Goal: Transaction & Acquisition: Obtain resource

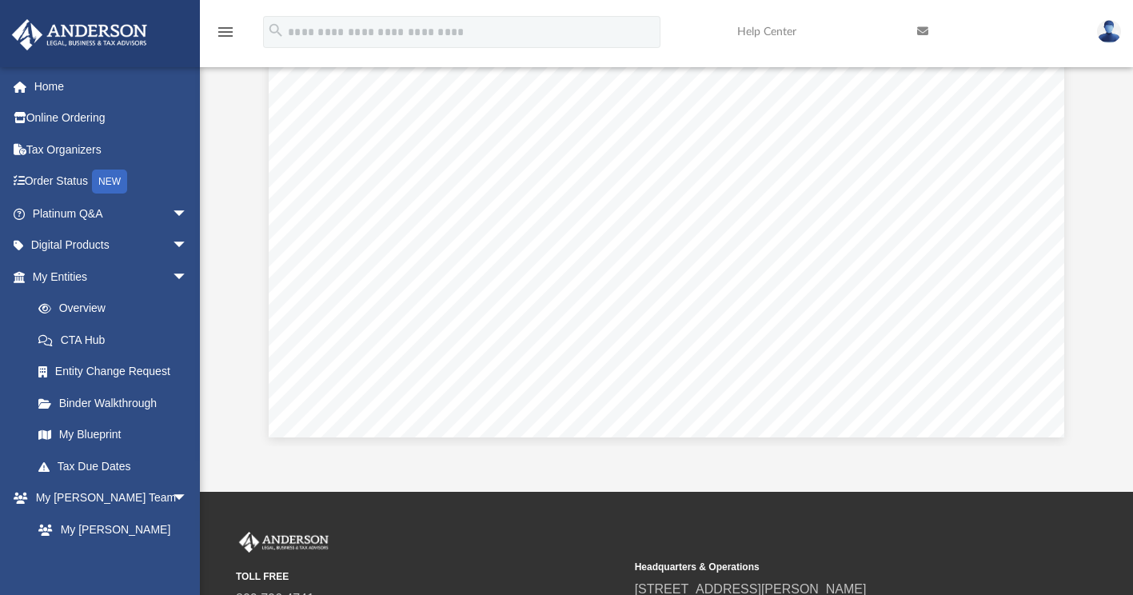
scroll to position [640, 0]
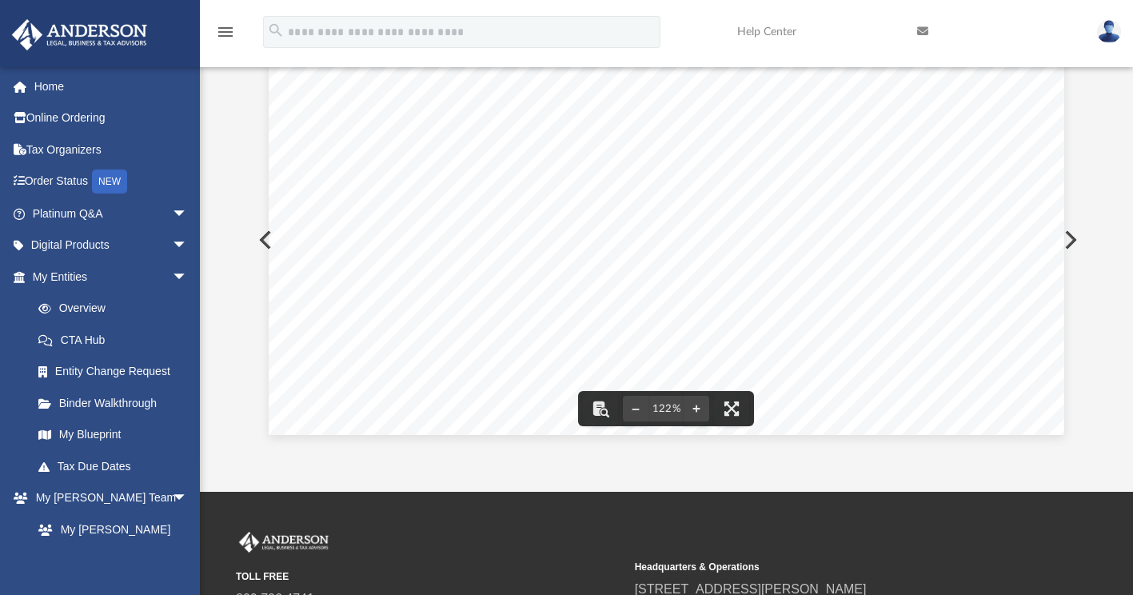
click at [1075, 233] on button "Preview" at bounding box center [1068, 239] width 35 height 45
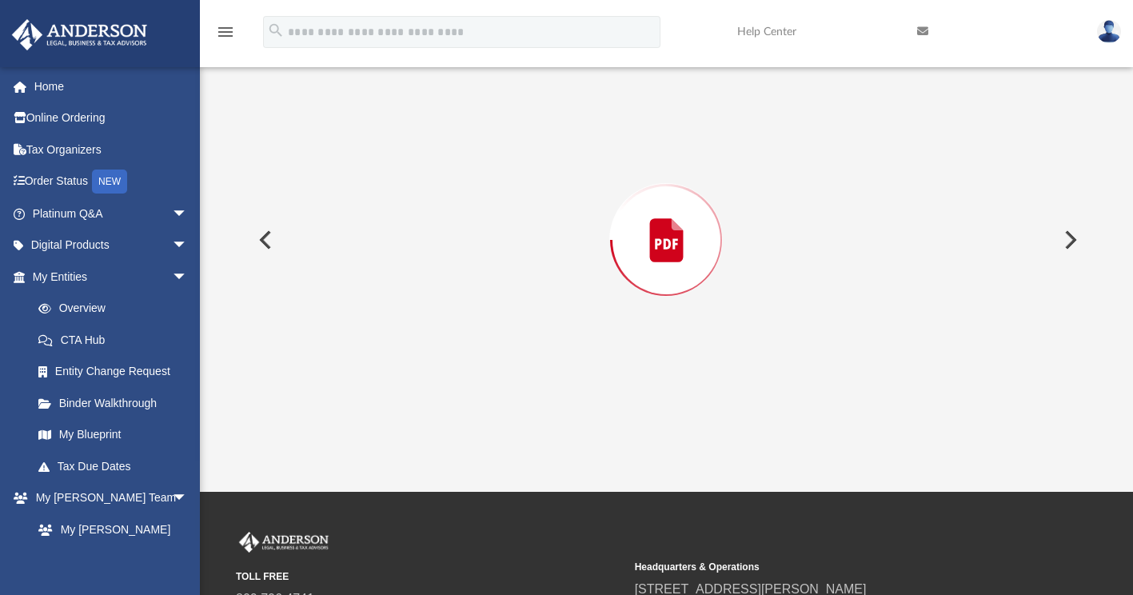
scroll to position [151, 0]
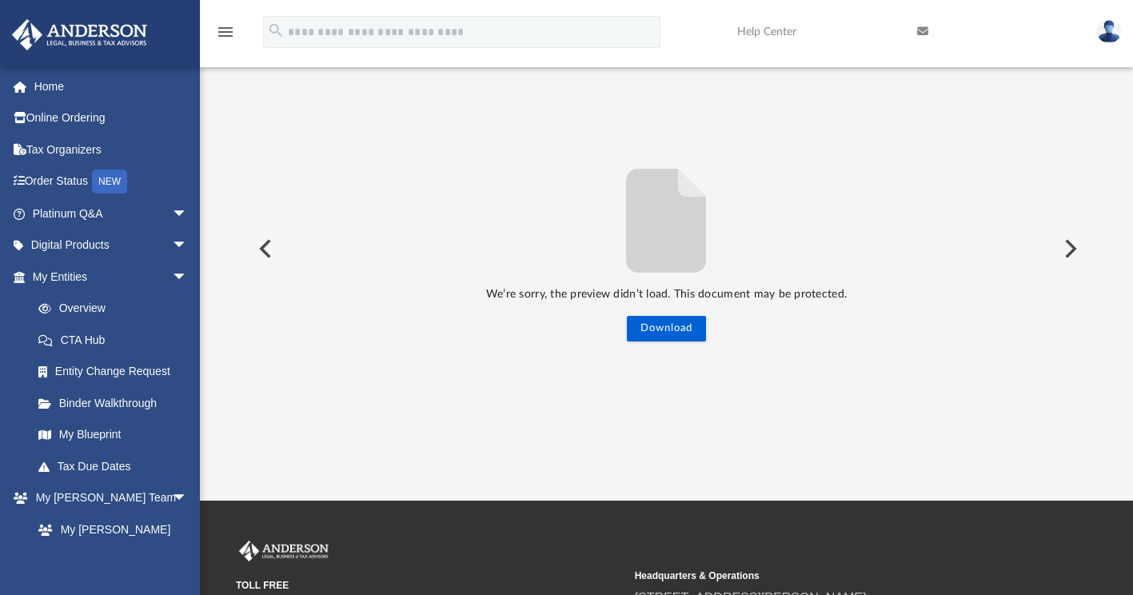
click at [269, 249] on button "Preview" at bounding box center [263, 248] width 35 height 45
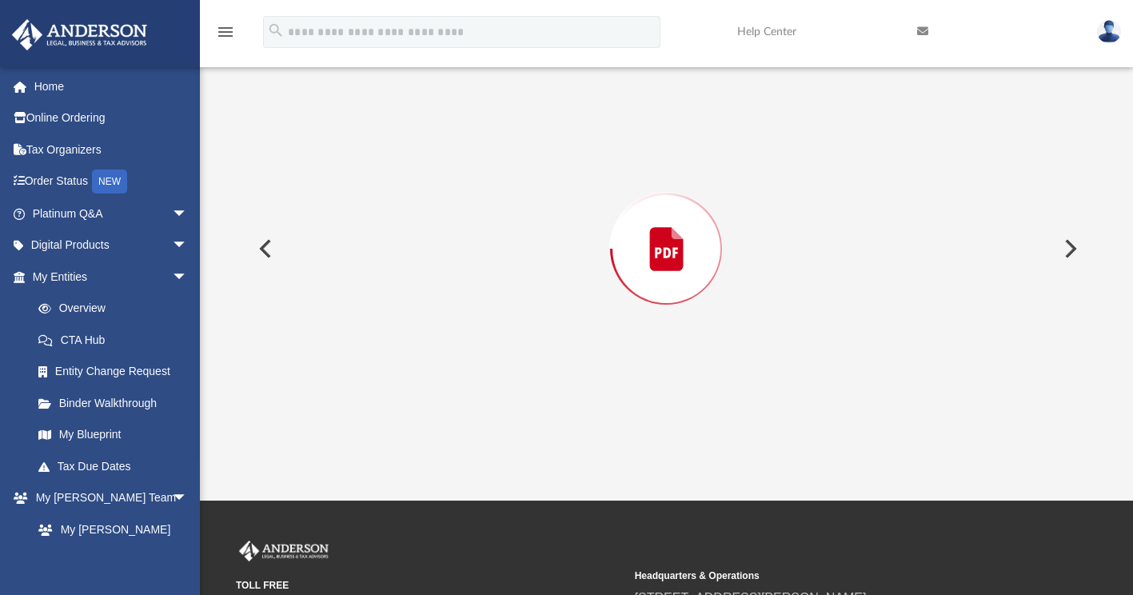
click at [269, 249] on button "Preview" at bounding box center [263, 248] width 35 height 45
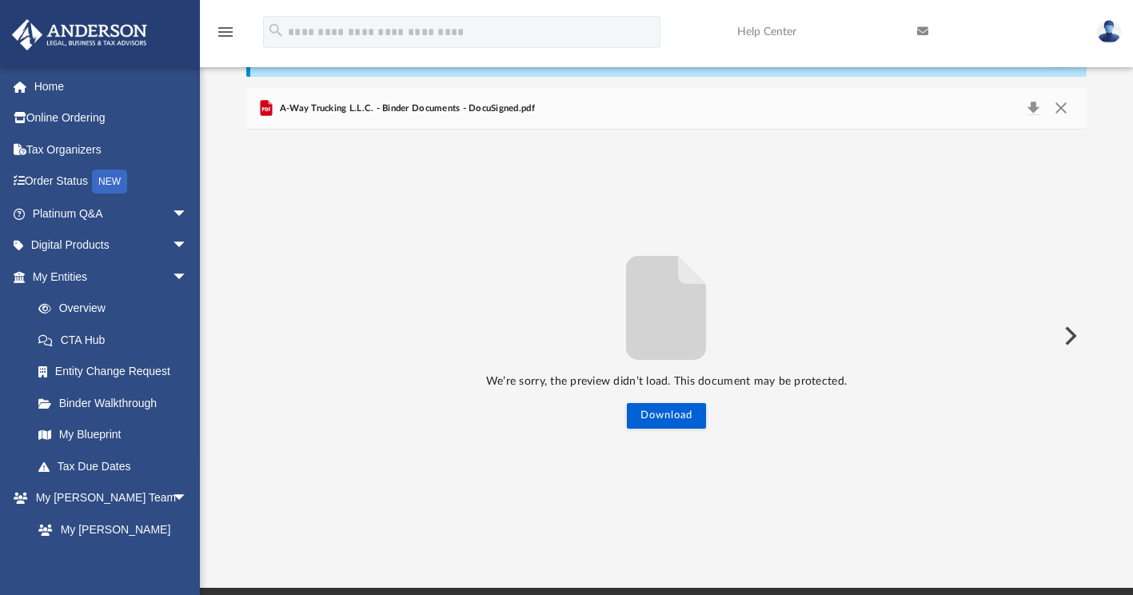
scroll to position [0, 0]
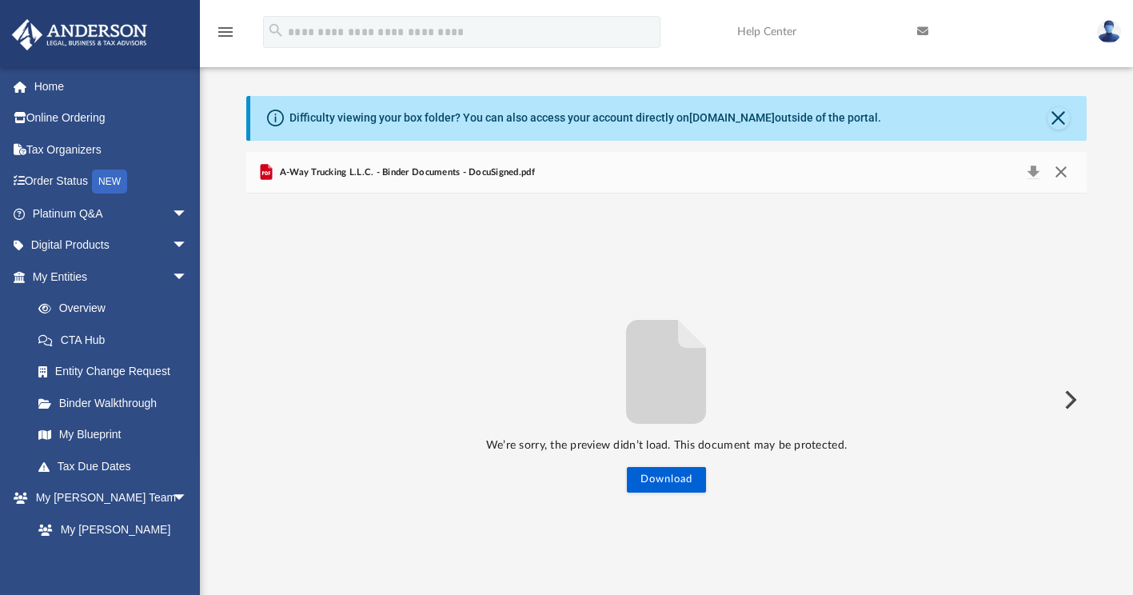
click at [1062, 168] on button "Close" at bounding box center [1060, 172] width 29 height 22
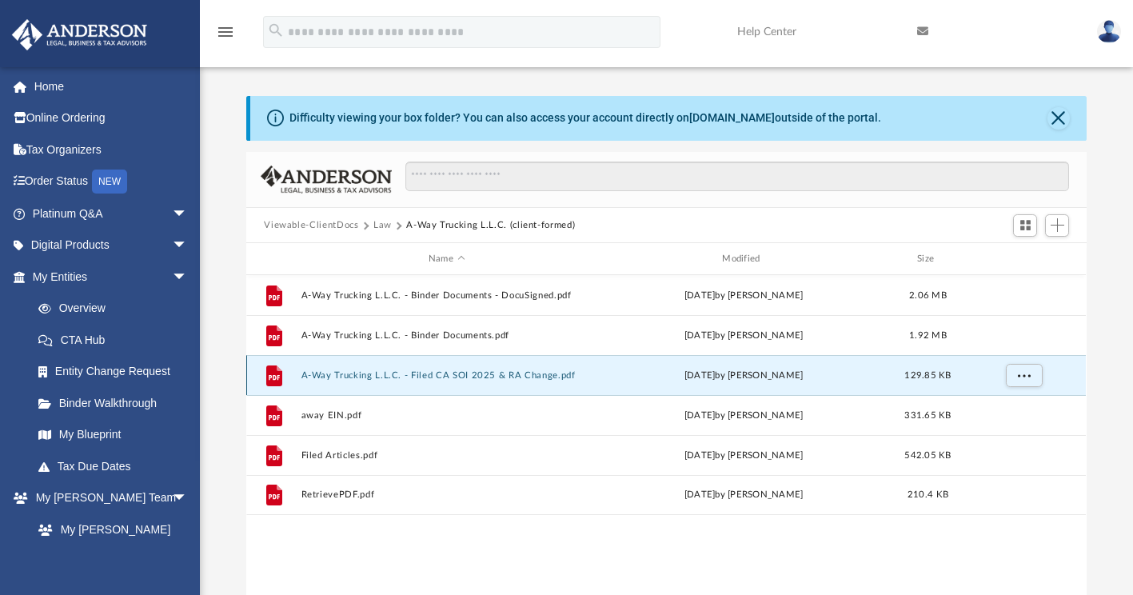
click at [451, 373] on button "A-Way Trucking L.L.C. - Filed CA SOI 2025 & RA Change.pdf" at bounding box center [446, 375] width 290 height 10
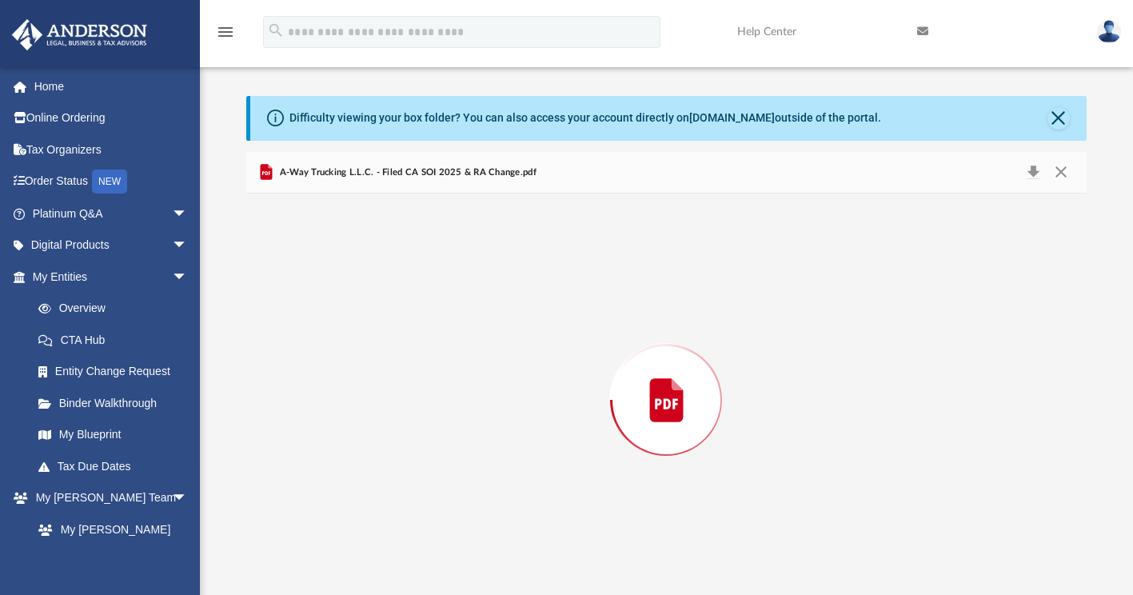
scroll to position [11, 0]
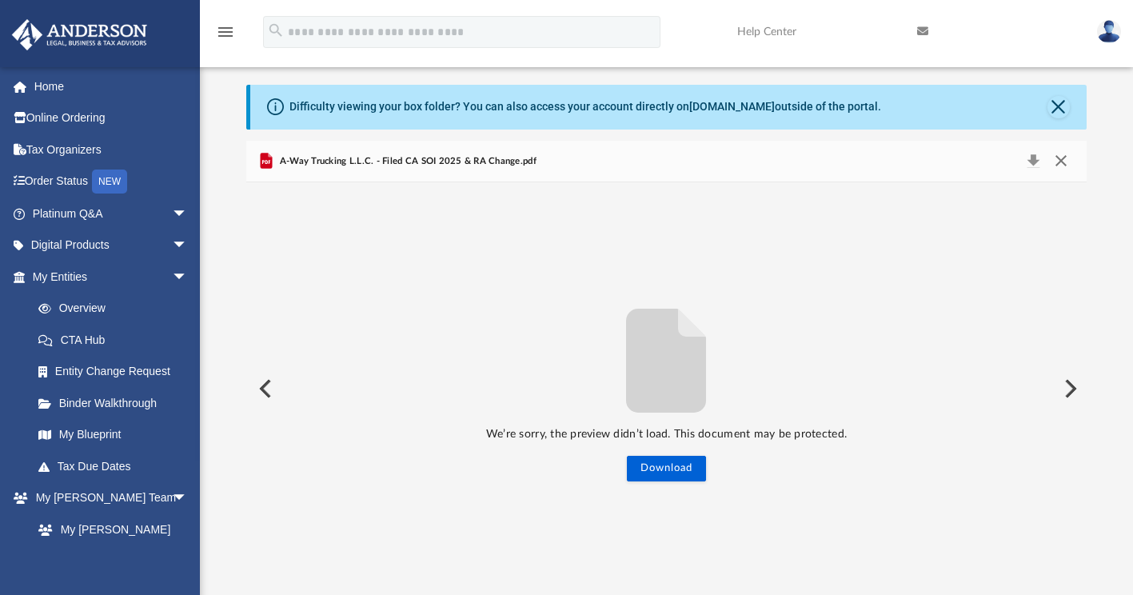
click at [1056, 166] on button "Close" at bounding box center [1060, 161] width 29 height 22
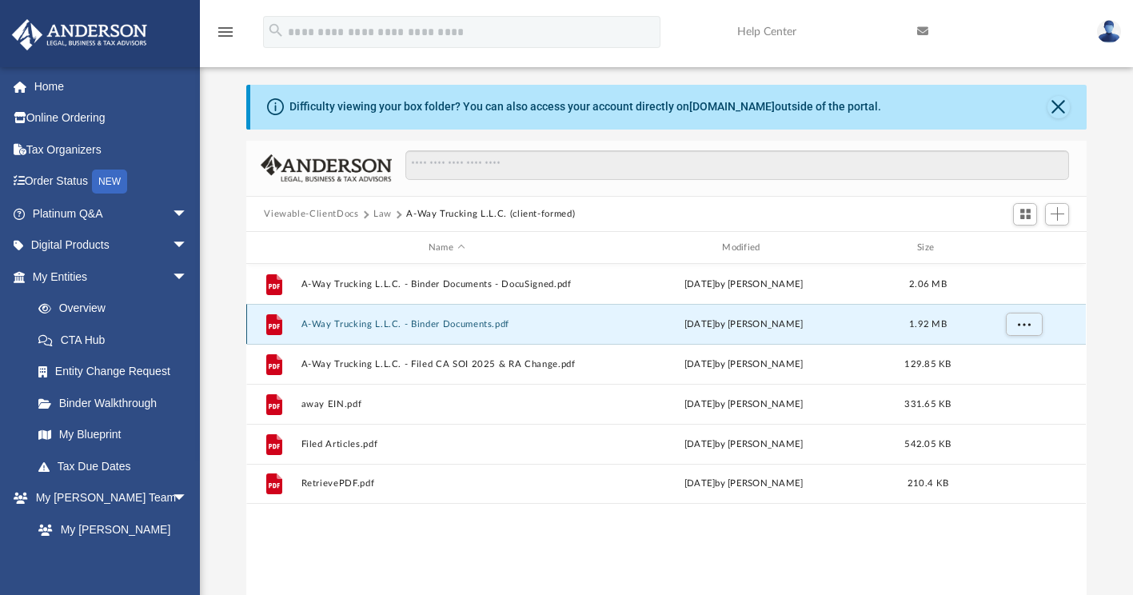
click at [412, 321] on button "A-Way Trucking L.L.C. - Binder Documents.pdf" at bounding box center [446, 324] width 290 height 10
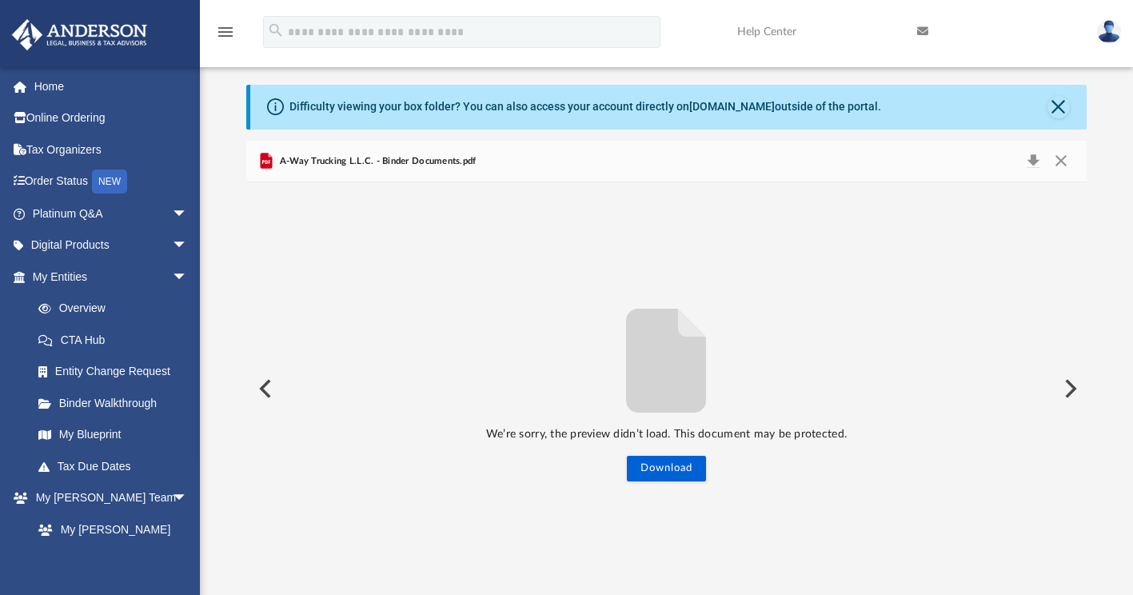
click at [471, 161] on span "A-Way Trucking L.L.C. - Binder Documents.pdf" at bounding box center [376, 161] width 200 height 14
click at [370, 166] on span "A-Way Trucking L.L.C. - Binder Documents.pdf" at bounding box center [376, 161] width 200 height 14
click at [312, 155] on span "A-Way Trucking L.L.C. - Binder Documents.pdf" at bounding box center [376, 161] width 200 height 14
click at [269, 390] on button "Preview" at bounding box center [263, 388] width 35 height 45
click at [269, 390] on div "We’re sorry, the preview didn’t load. This document may be protected. Download" at bounding box center [665, 389] width 839 height 185
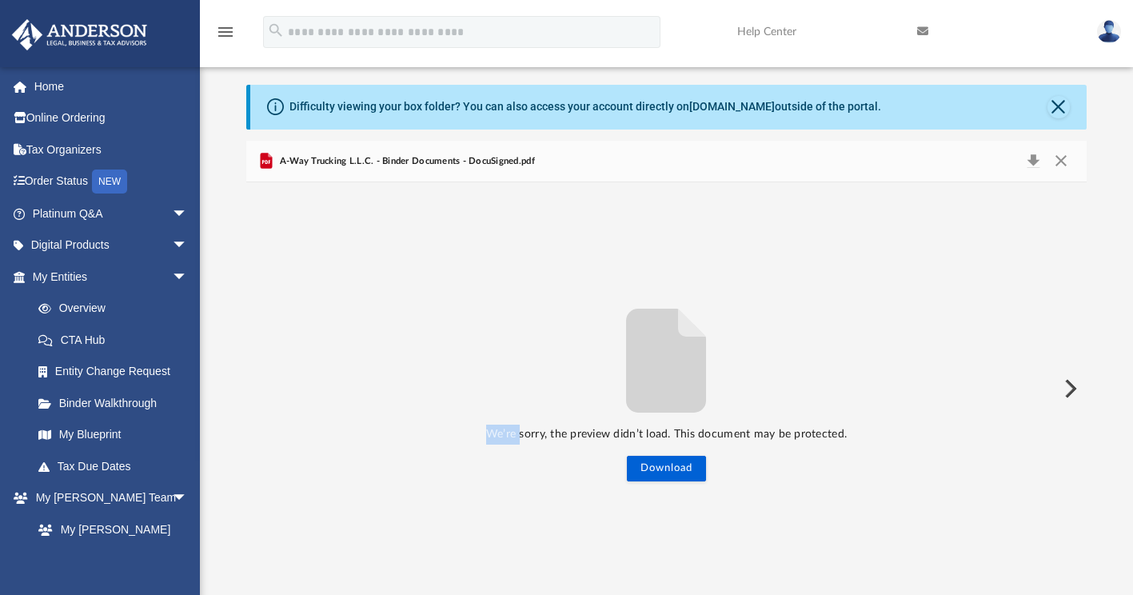
click at [269, 390] on div "We’re sorry, the preview didn’t load. This document may be protected. Download" at bounding box center [665, 389] width 839 height 185
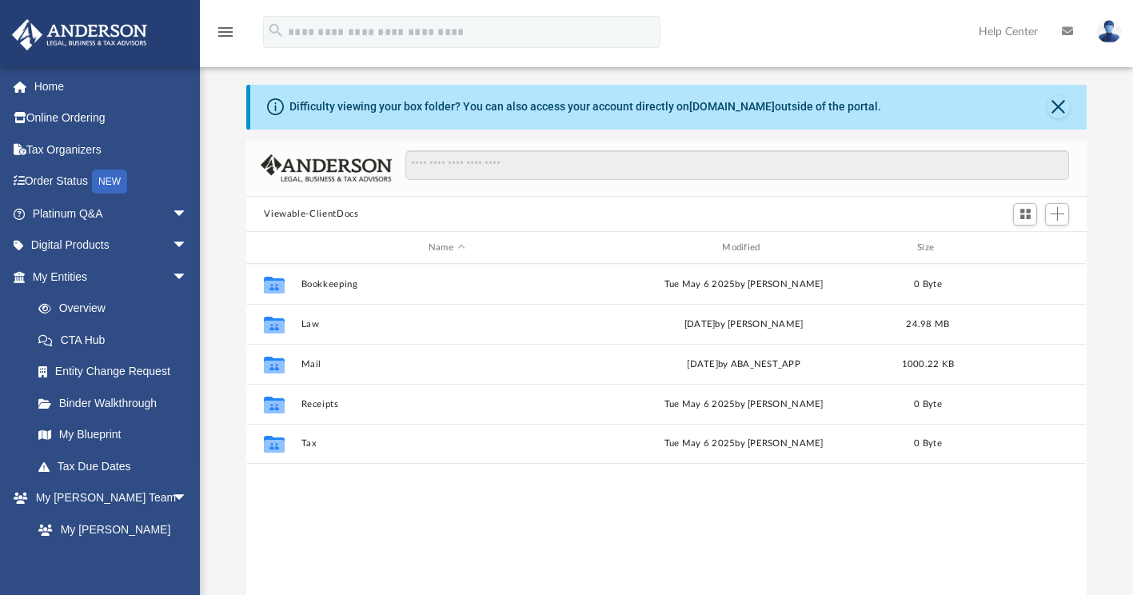
scroll to position [351, 827]
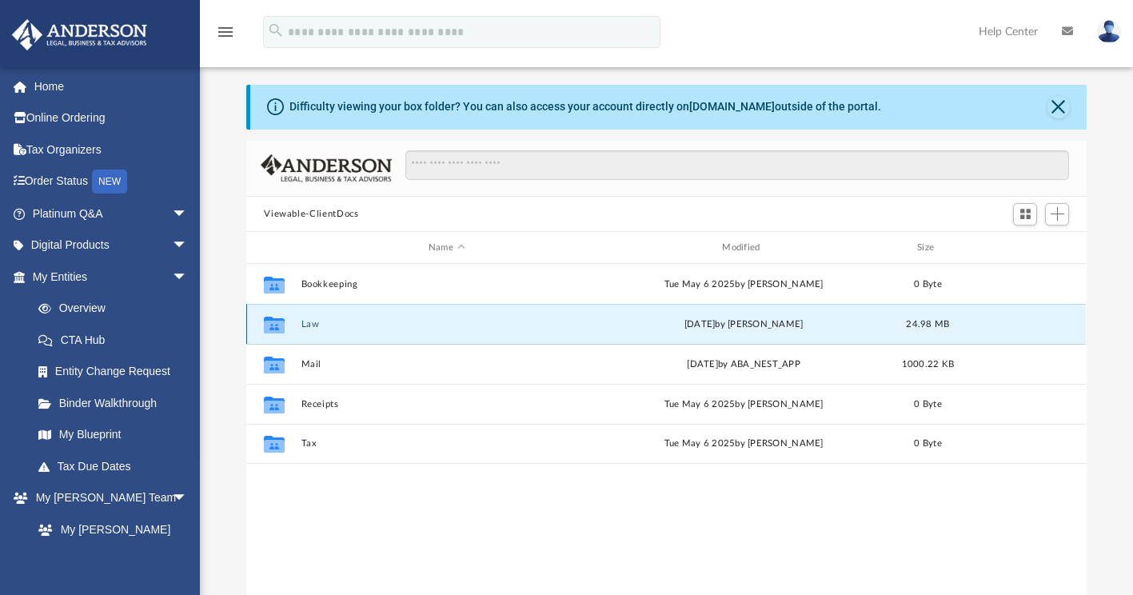
click at [325, 326] on button "Law" at bounding box center [446, 324] width 290 height 10
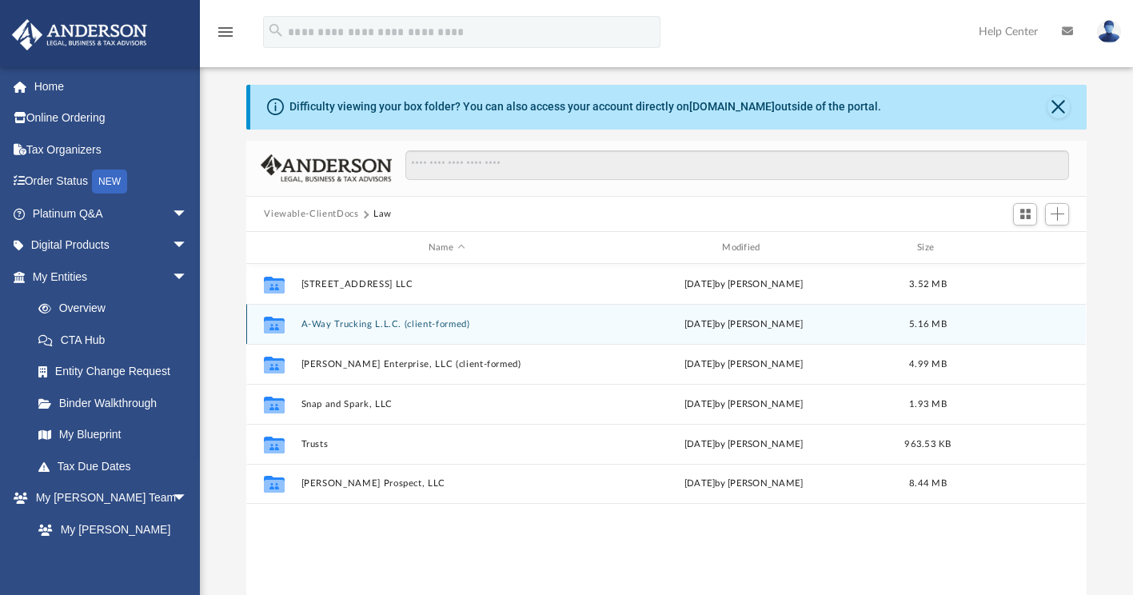
click at [424, 316] on div "Collaborated Folder A-Way Trucking L.L.C. (client-formed) [DATE] by [PERSON_NAM…" at bounding box center [665, 324] width 839 height 40
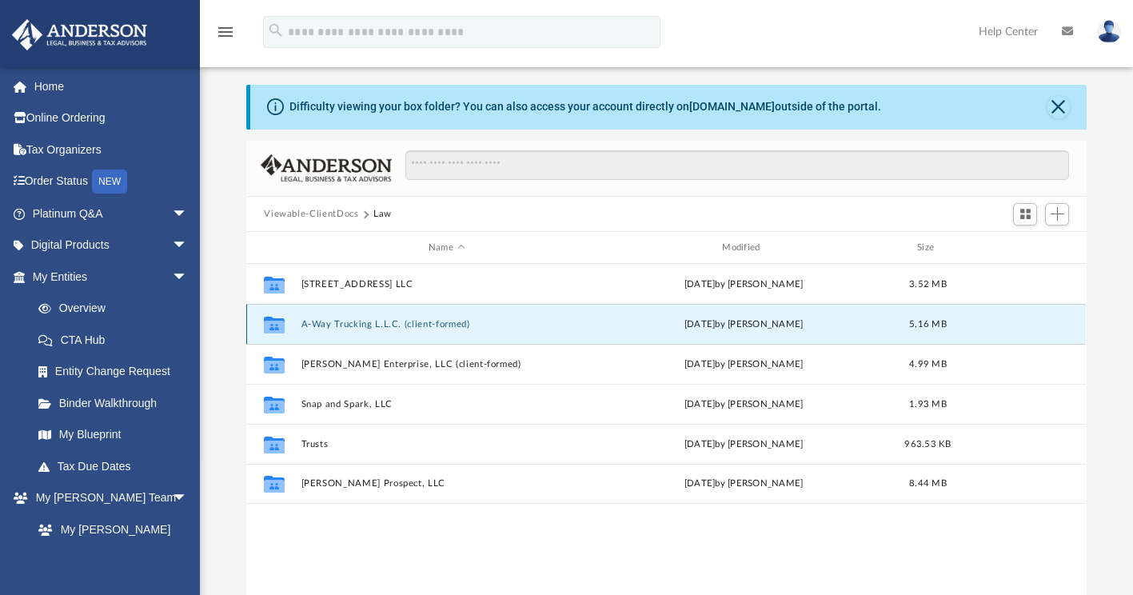
click at [356, 325] on button "A-Way Trucking L.L.C. (client-formed)" at bounding box center [446, 324] width 290 height 10
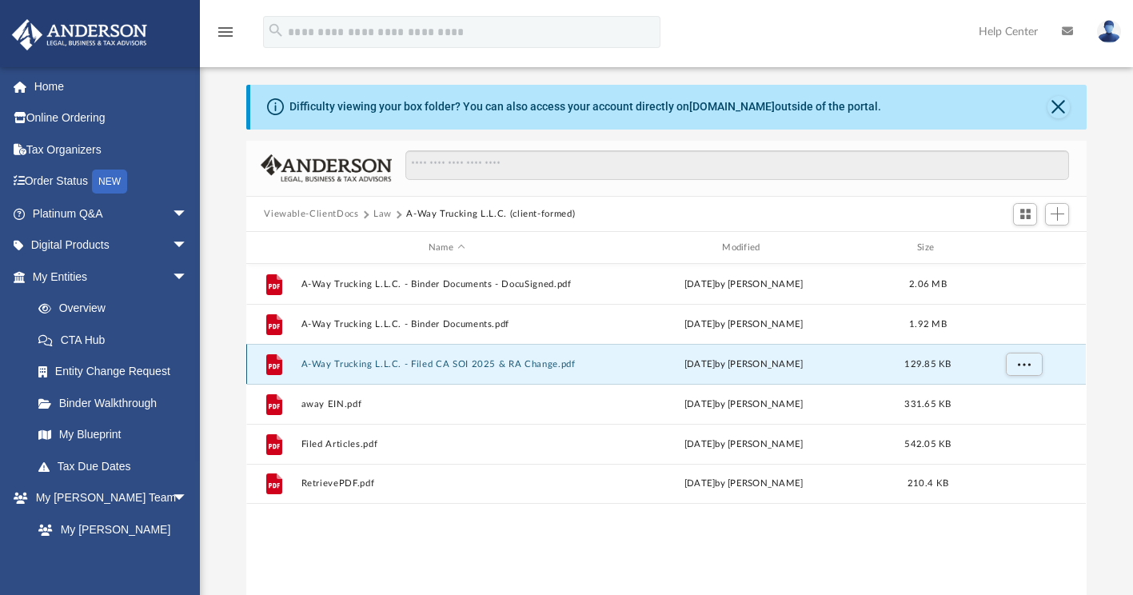
click at [387, 360] on button "A-Way Trucking L.L.C. - Filed CA SOI 2025 & RA Change.pdf" at bounding box center [446, 364] width 290 height 10
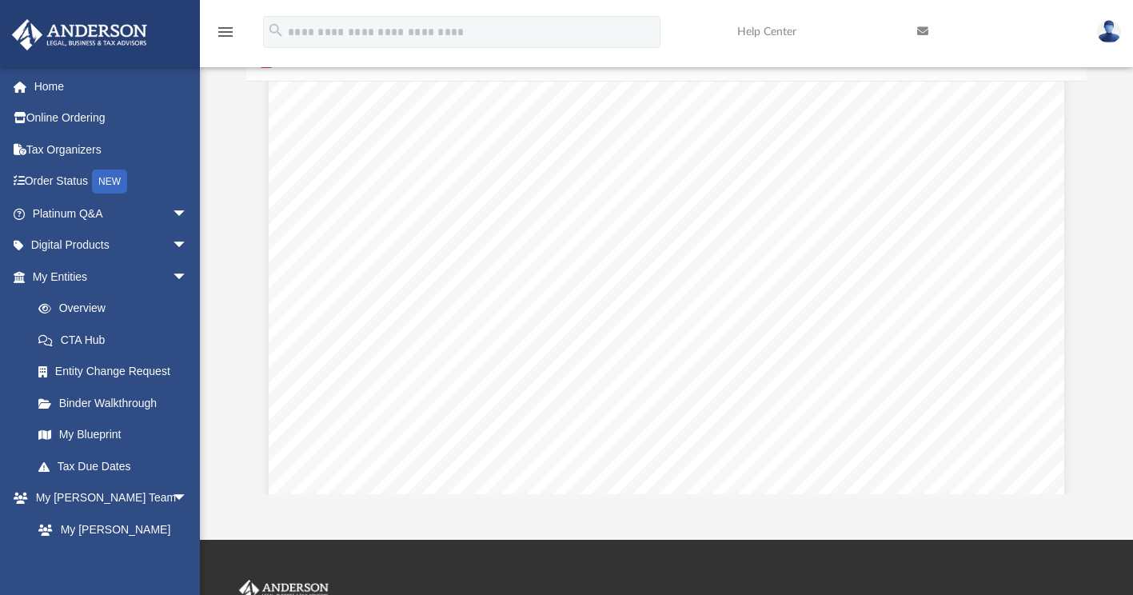
scroll to position [539, 0]
